Goal: Task Accomplishment & Management: Use online tool/utility

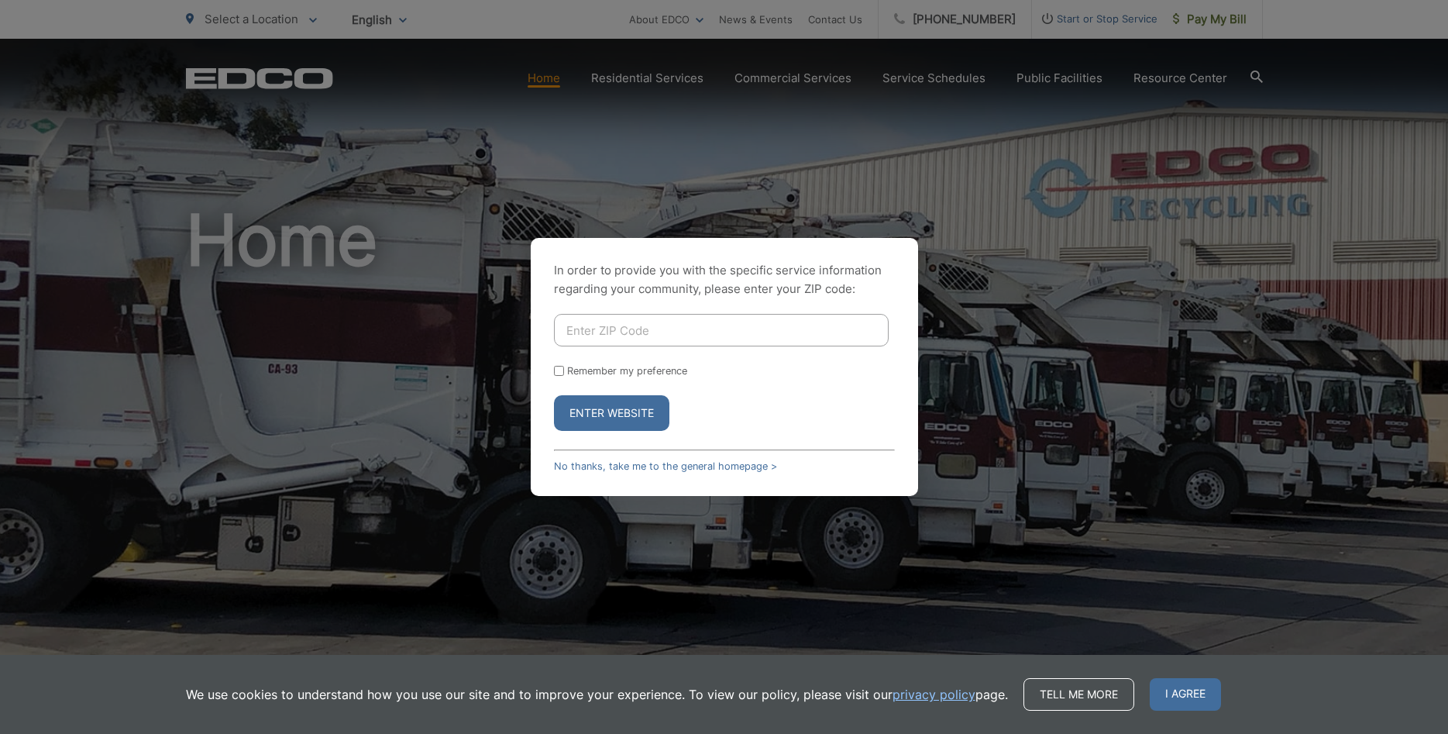
click at [666, 340] on input "Enter ZIP Code" at bounding box center [721, 330] width 335 height 33
type input "91977"
click at [559, 367] on input "Remember my preference" at bounding box center [559, 371] width 10 height 10
checkbox input "true"
click at [618, 413] on button "Enter Website" at bounding box center [611, 413] width 115 height 36
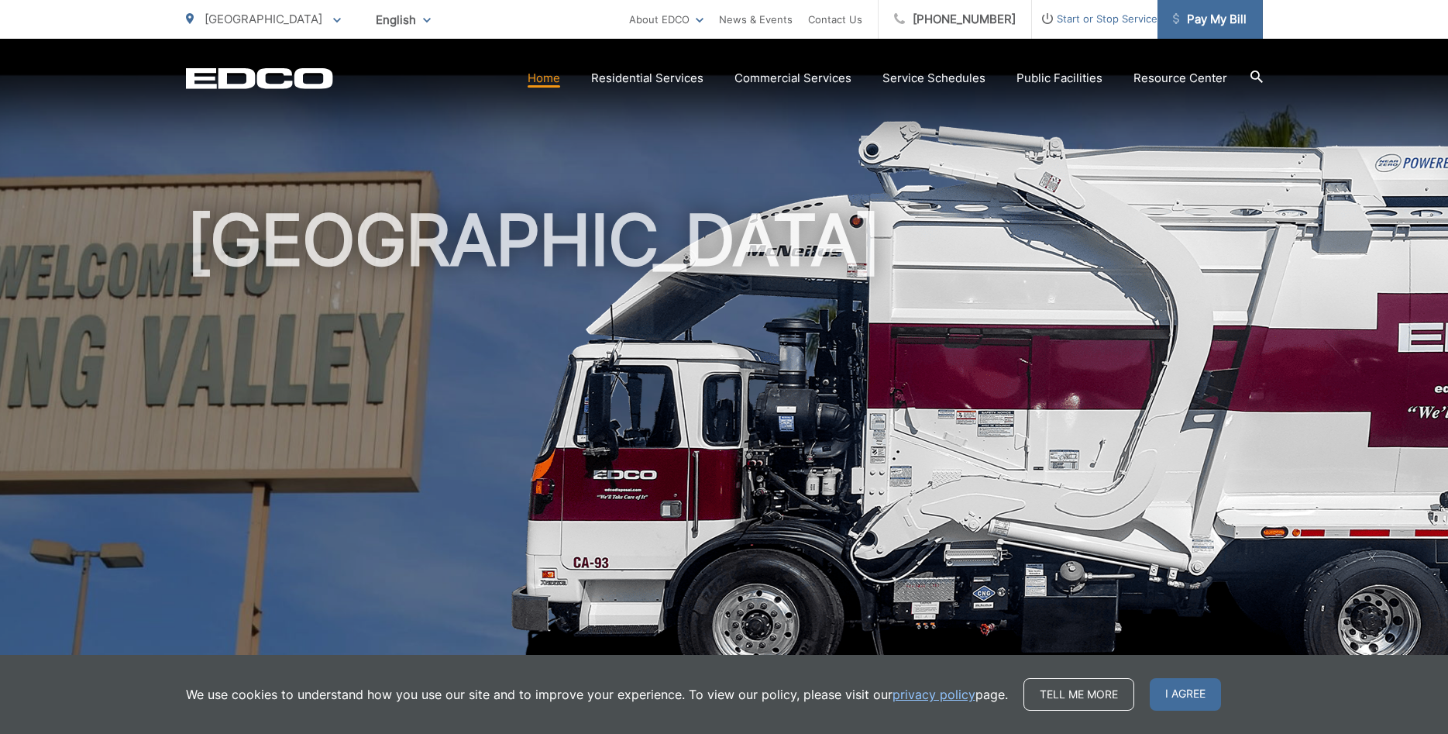
click at [1181, 28] on span "Pay My Bill" at bounding box center [1210, 19] width 74 height 19
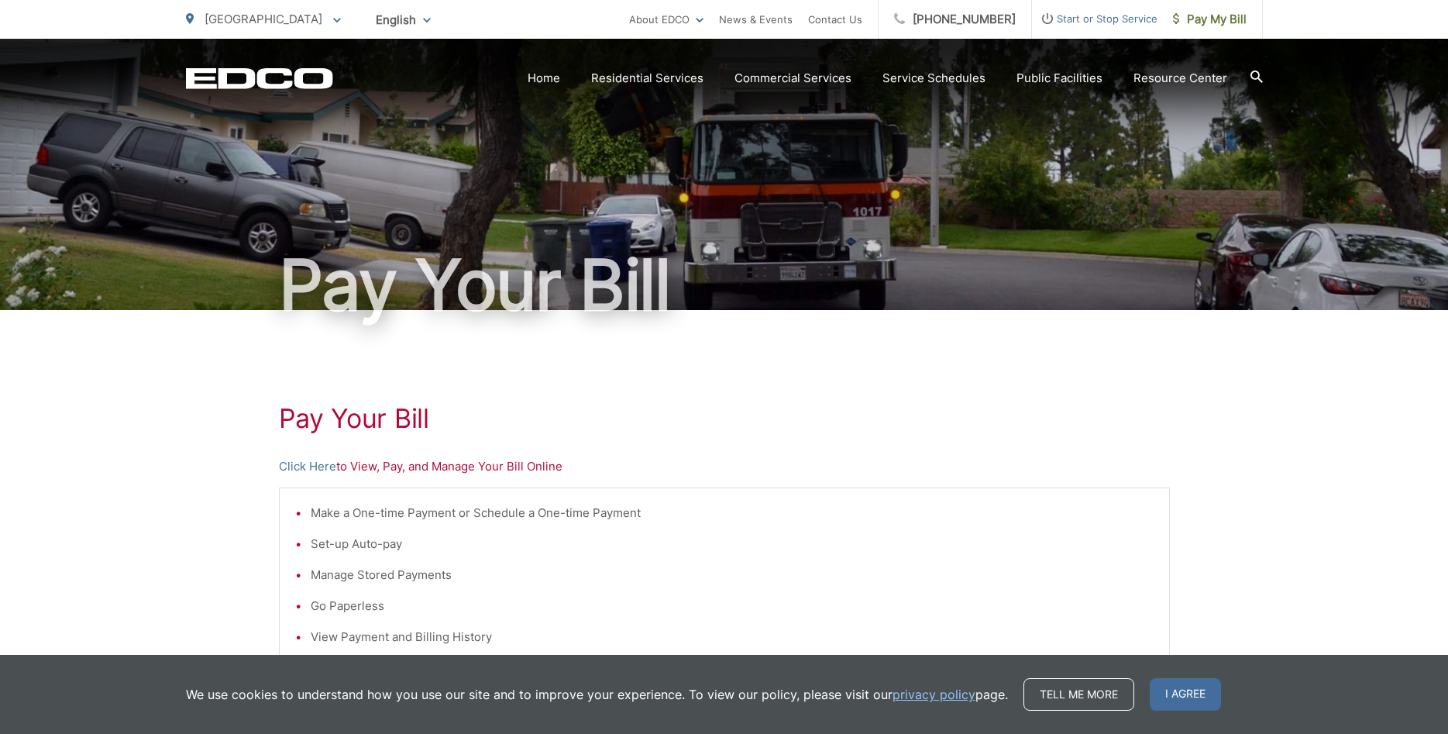
scroll to position [316, 0]
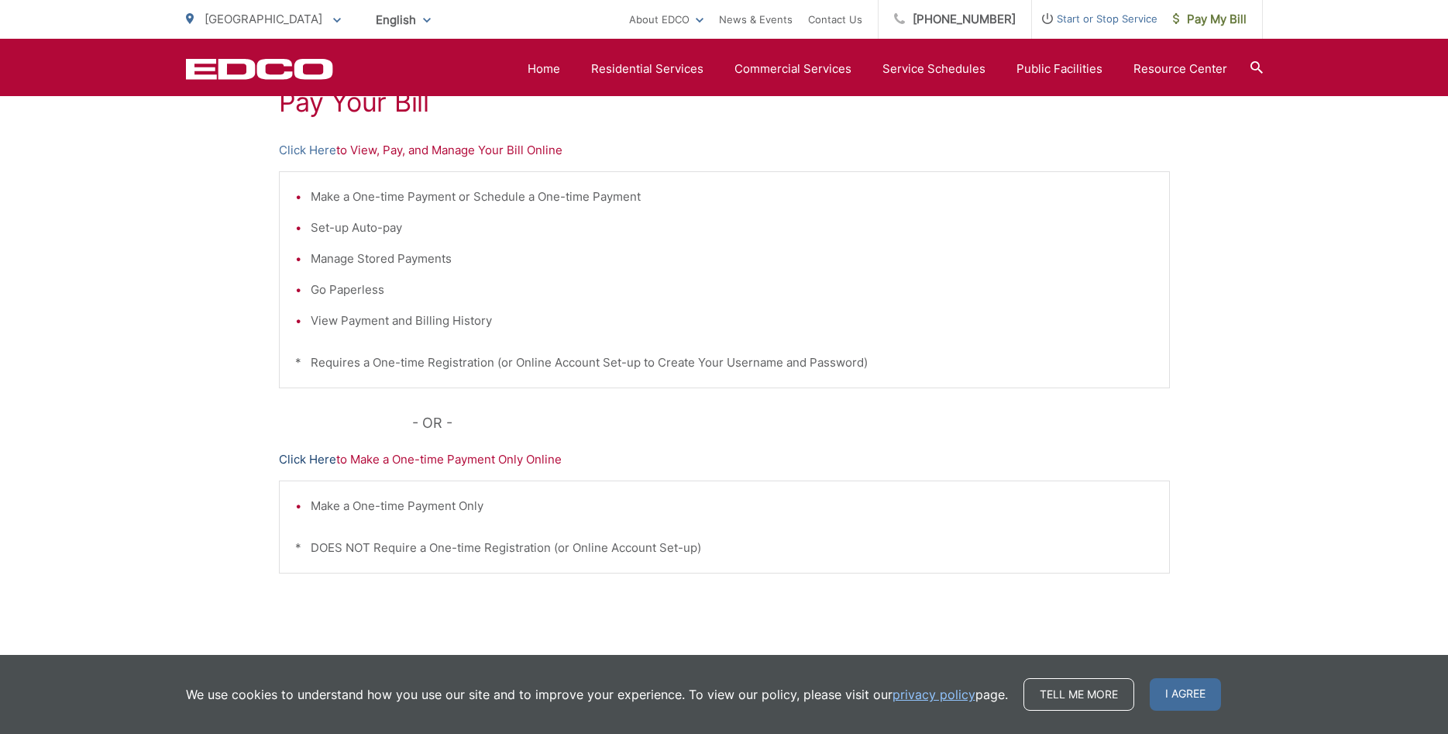
click at [298, 462] on link "Click Here" at bounding box center [307, 459] width 57 height 19
